Goal: Navigation & Orientation: Find specific page/section

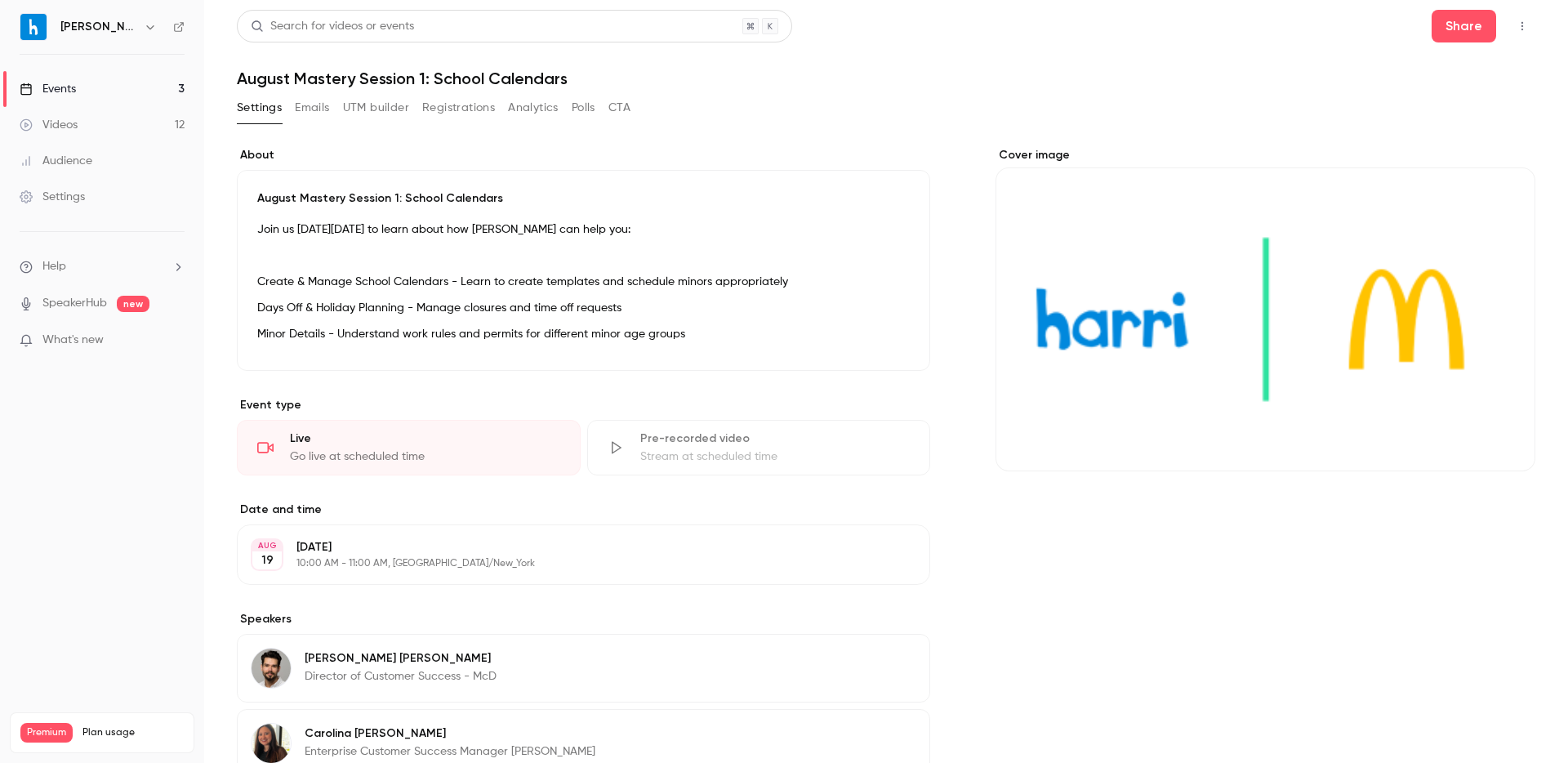
click at [1517, 31] on icon "button" at bounding box center [1522, 26] width 13 height 11
click at [1430, 115] on div "Enter Studio" at bounding box center [1459, 110] width 124 height 16
click at [1521, 24] on icon "button" at bounding box center [1522, 26] width 13 height 11
click at [1443, 109] on div "Enter Studio" at bounding box center [1459, 110] width 124 height 16
click at [1518, 31] on icon "button" at bounding box center [1522, 26] width 13 height 11
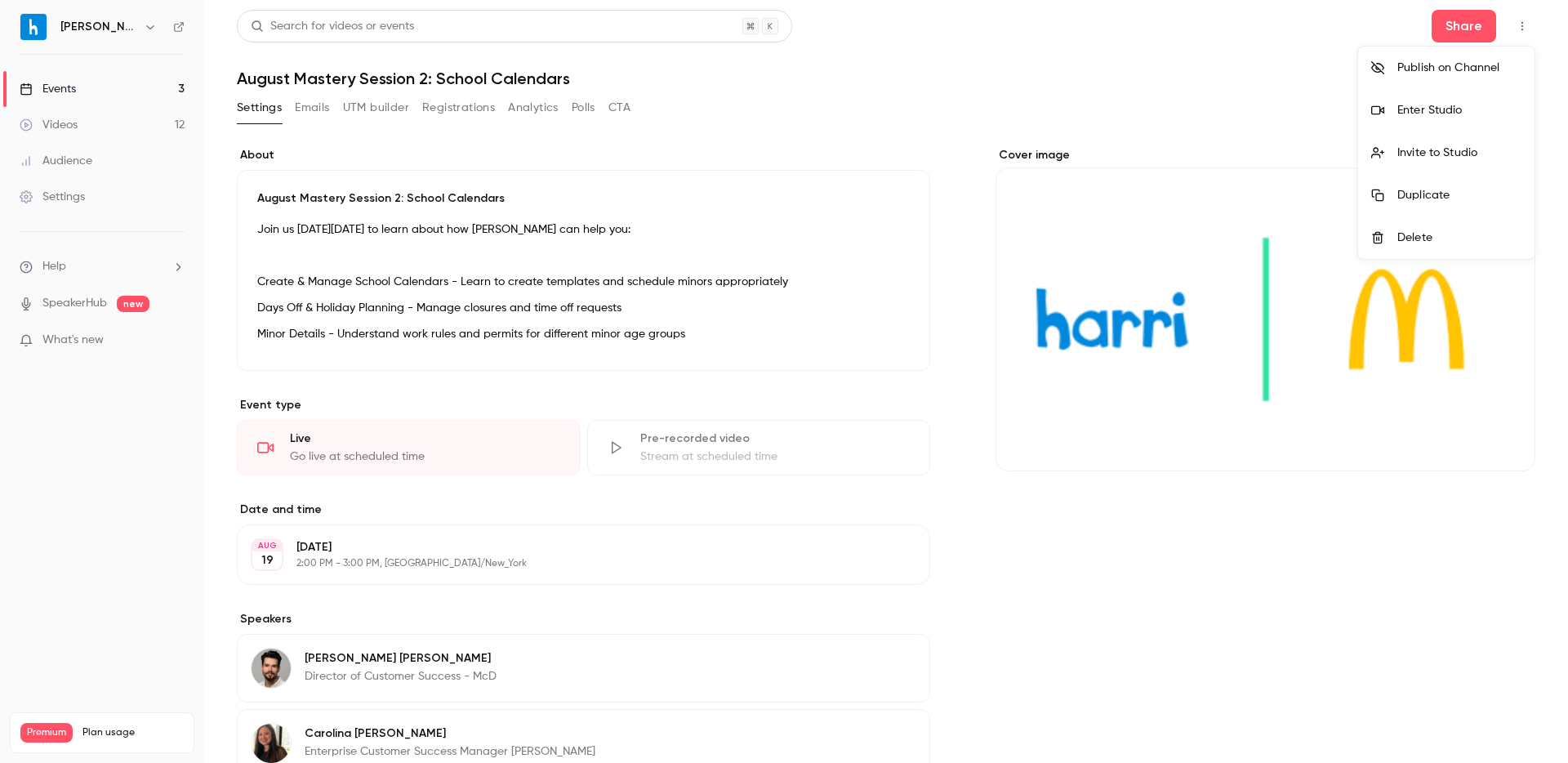
click at [1427, 109] on div "Enter Studio" at bounding box center [1459, 110] width 124 height 16
click at [1528, 25] on icon "button" at bounding box center [1522, 26] width 13 height 11
click at [1433, 99] on li "Enter Studio" at bounding box center [1446, 110] width 176 height 42
